Goal: Transaction & Acquisition: Purchase product/service

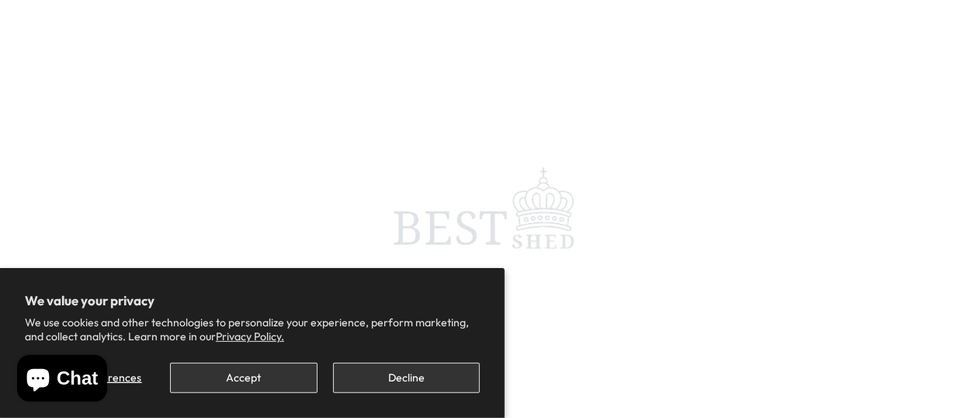
scroll to position [31, 0]
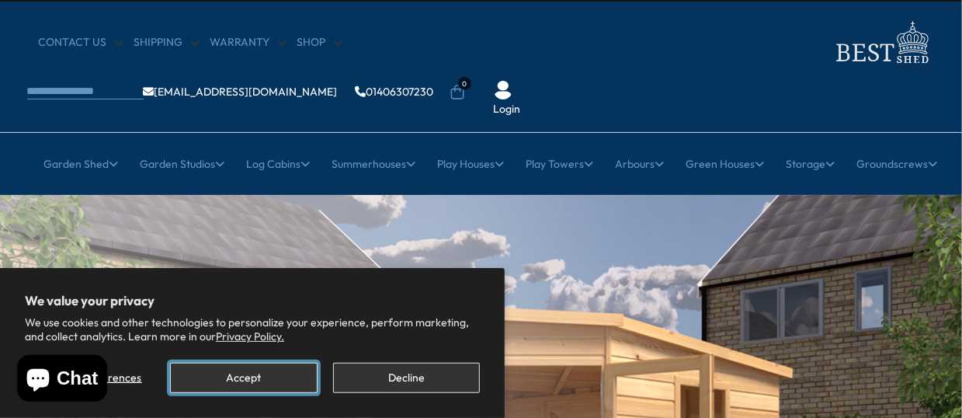
click at [249, 373] on button "Accept" at bounding box center [243, 377] width 147 height 30
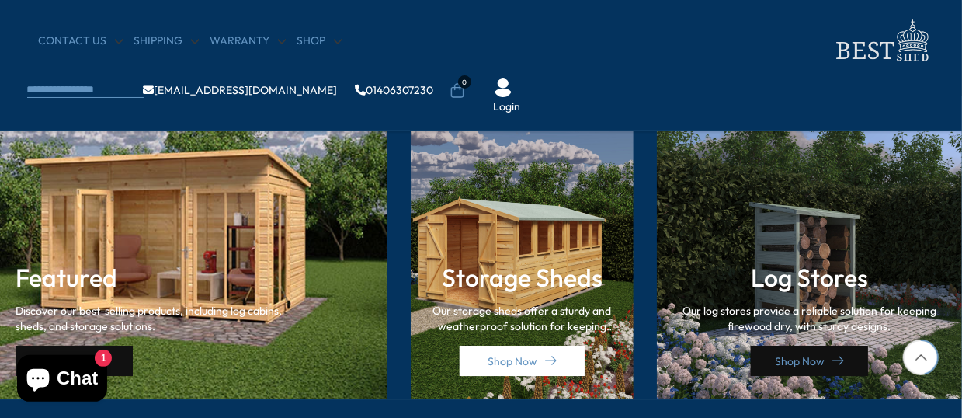
scroll to position [2235, 0]
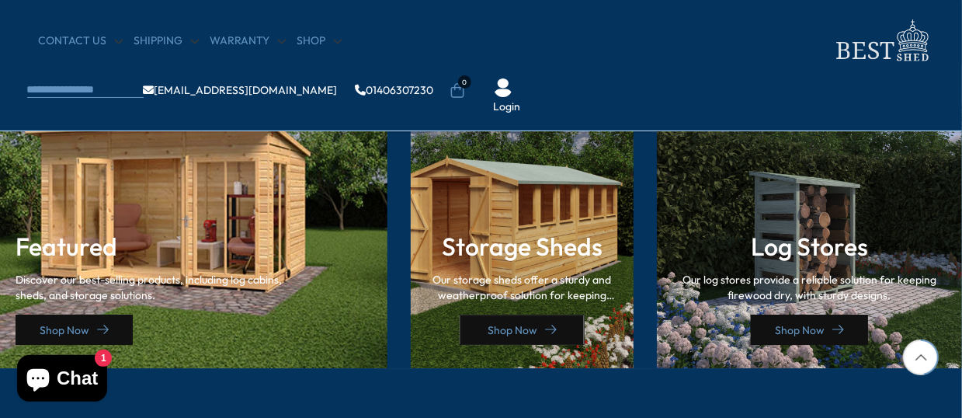
click at [515, 314] on link "Shop Now" at bounding box center [521, 329] width 125 height 30
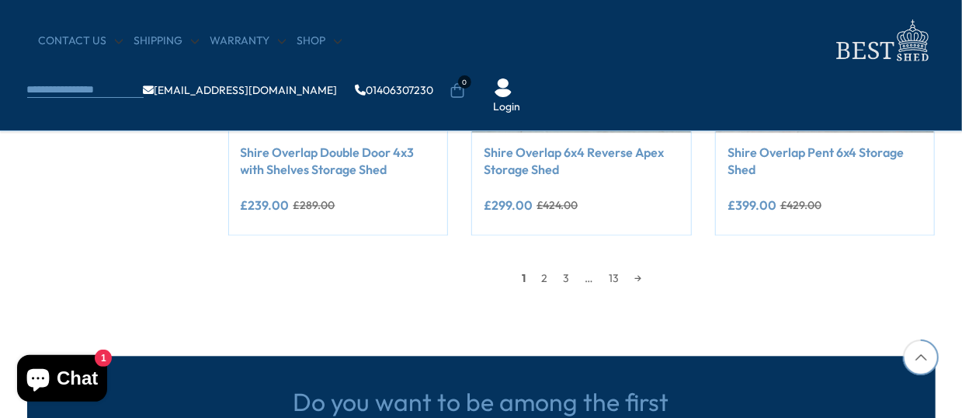
scroll to position [1645, 0]
